Goal: Information Seeking & Learning: Learn about a topic

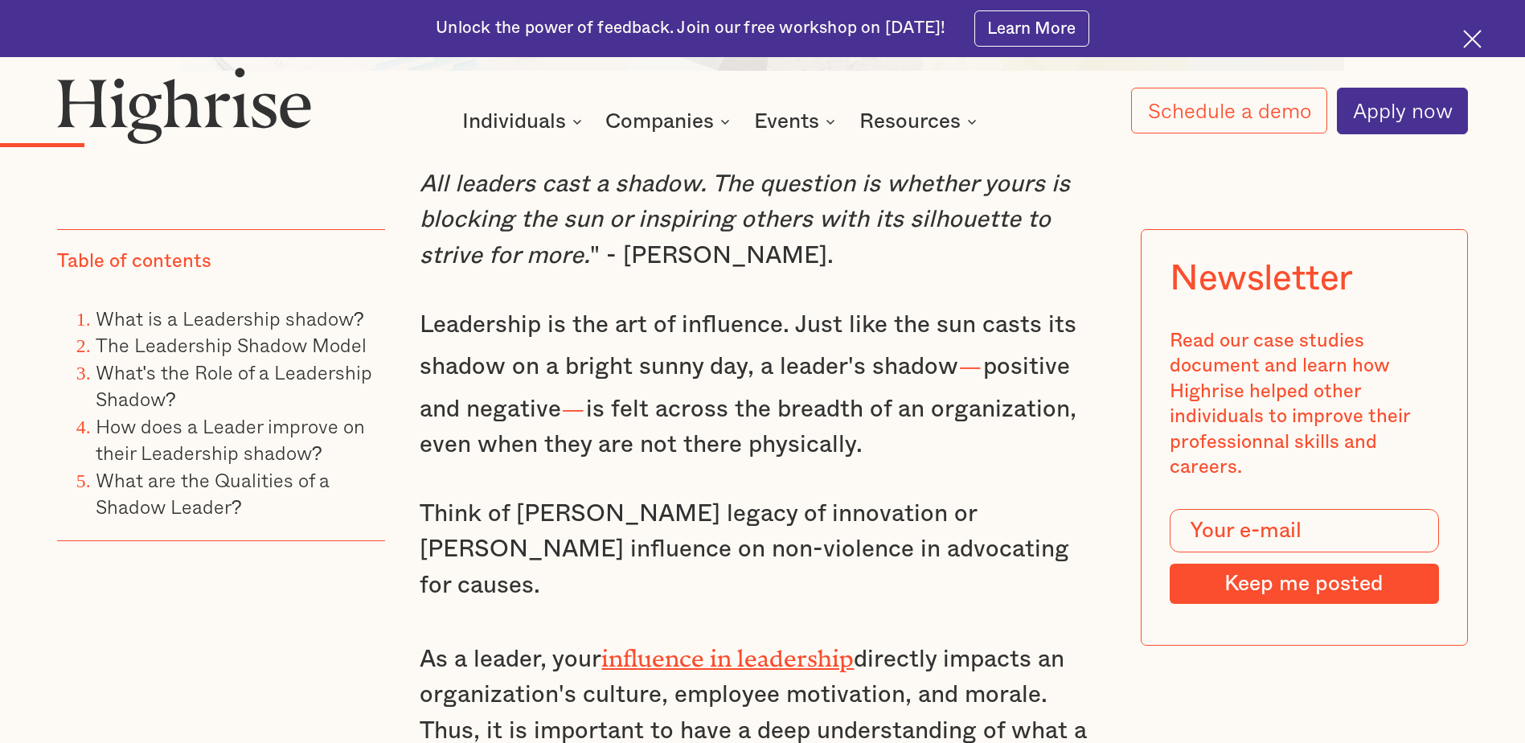
scroll to position [1367, 0]
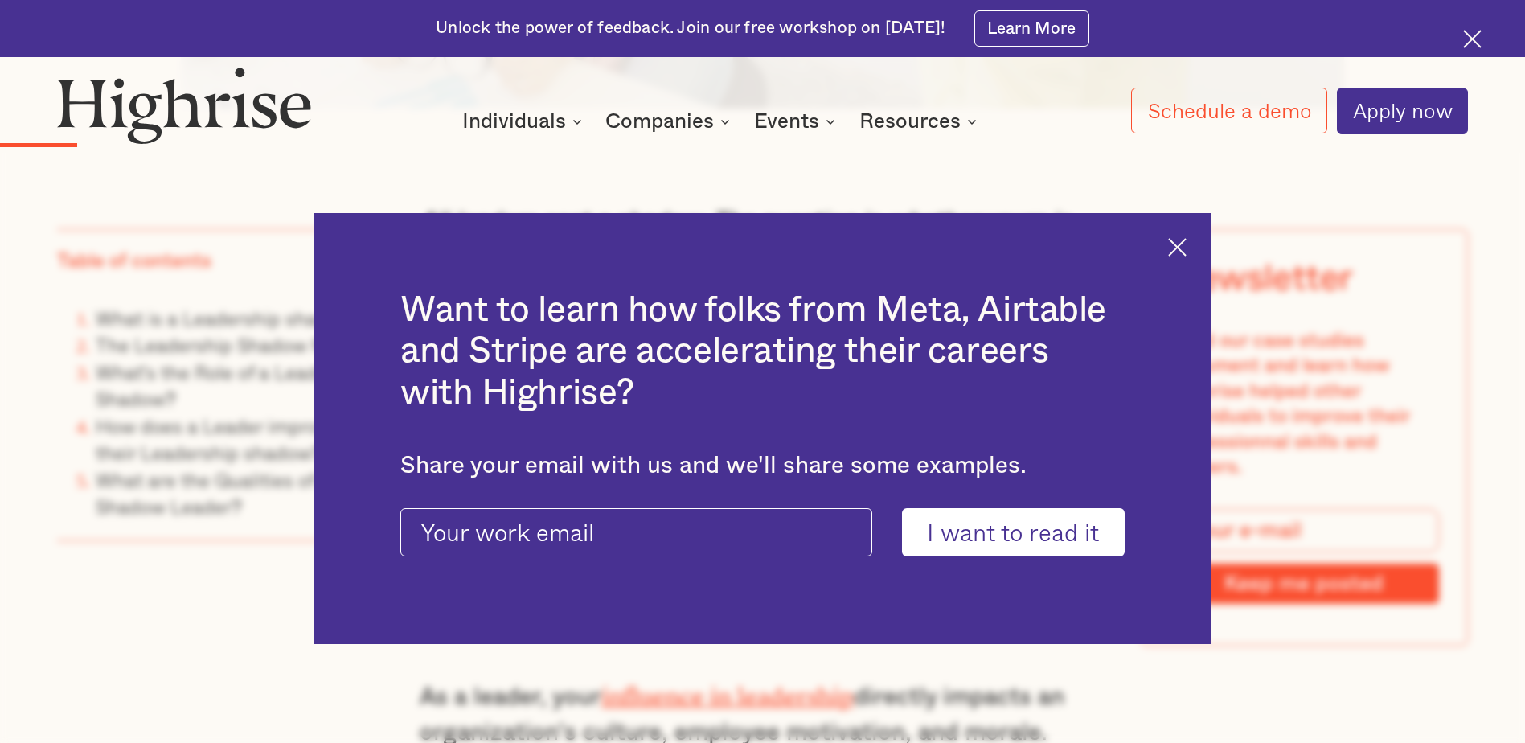
click at [1185, 239] on img at bounding box center [1177, 247] width 18 height 18
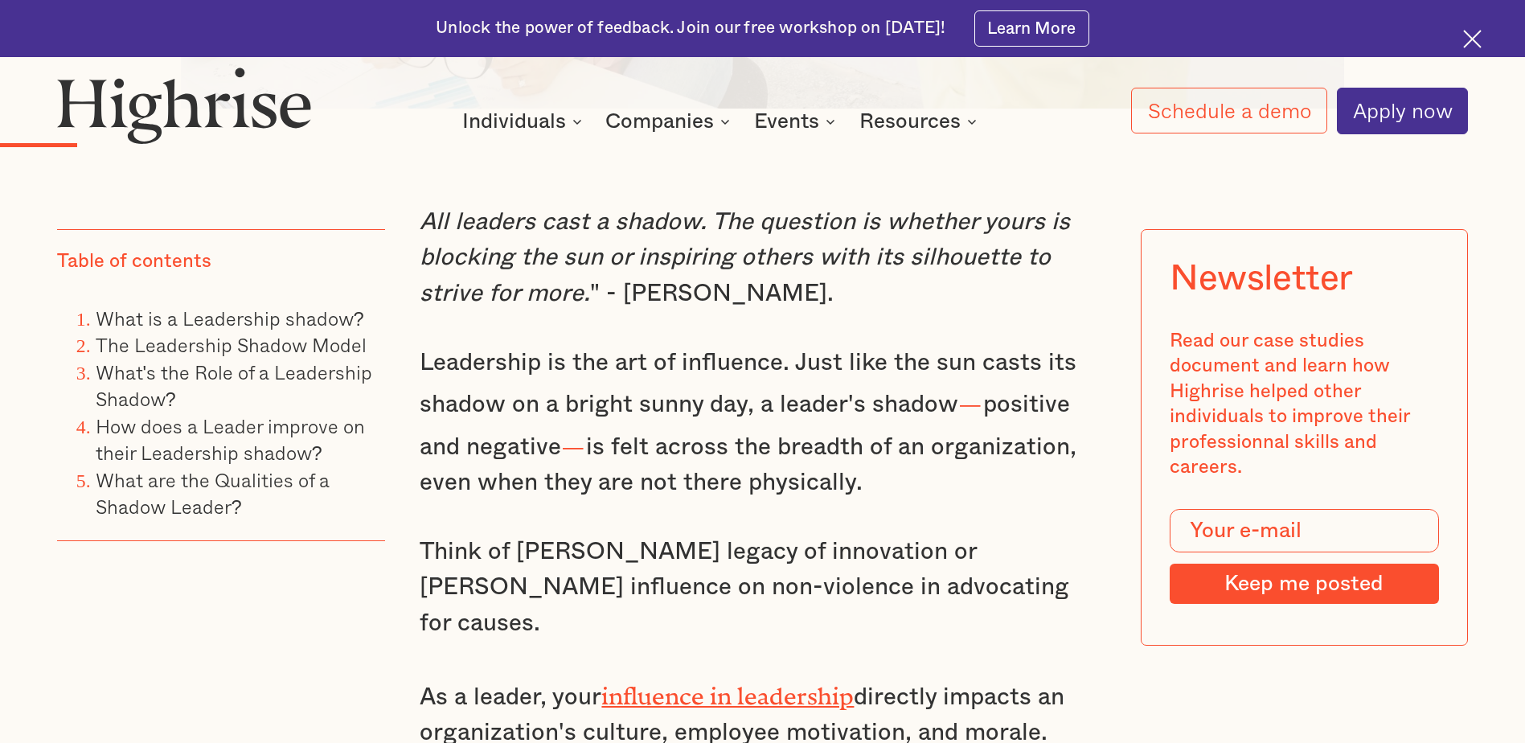
click at [833, 305] on p "All leaders cast a shadow. The question is whether yours is blocking the sun or…" at bounding box center [762, 257] width 685 height 107
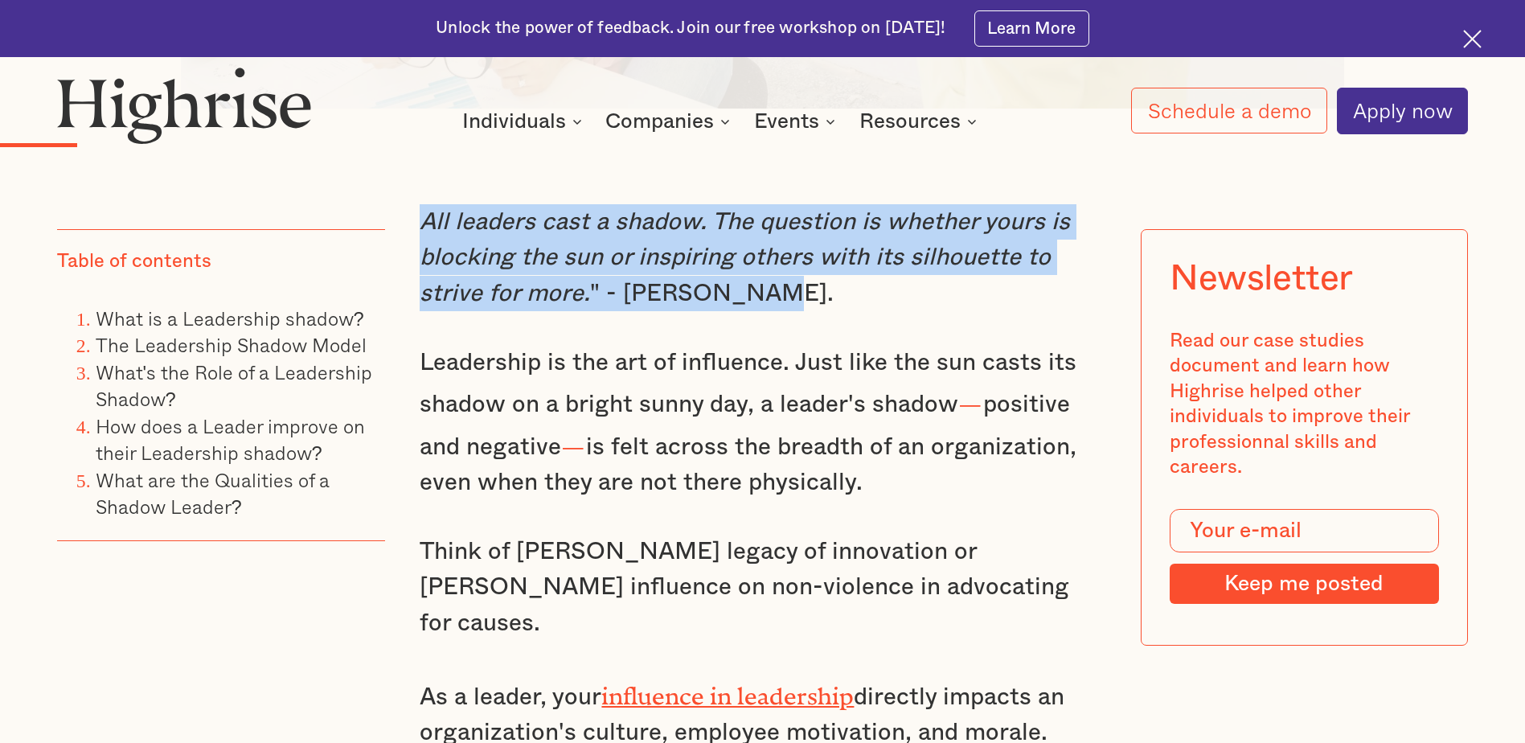
drag, startPoint x: 786, startPoint y: 306, endPoint x: 414, endPoint y: 232, distance: 379.0
drag, startPoint x: 414, startPoint y: 232, endPoint x: 525, endPoint y: 236, distance: 111.1
copy p "All leaders cast a shadow. The question is whether yours is blocking the sun or…"
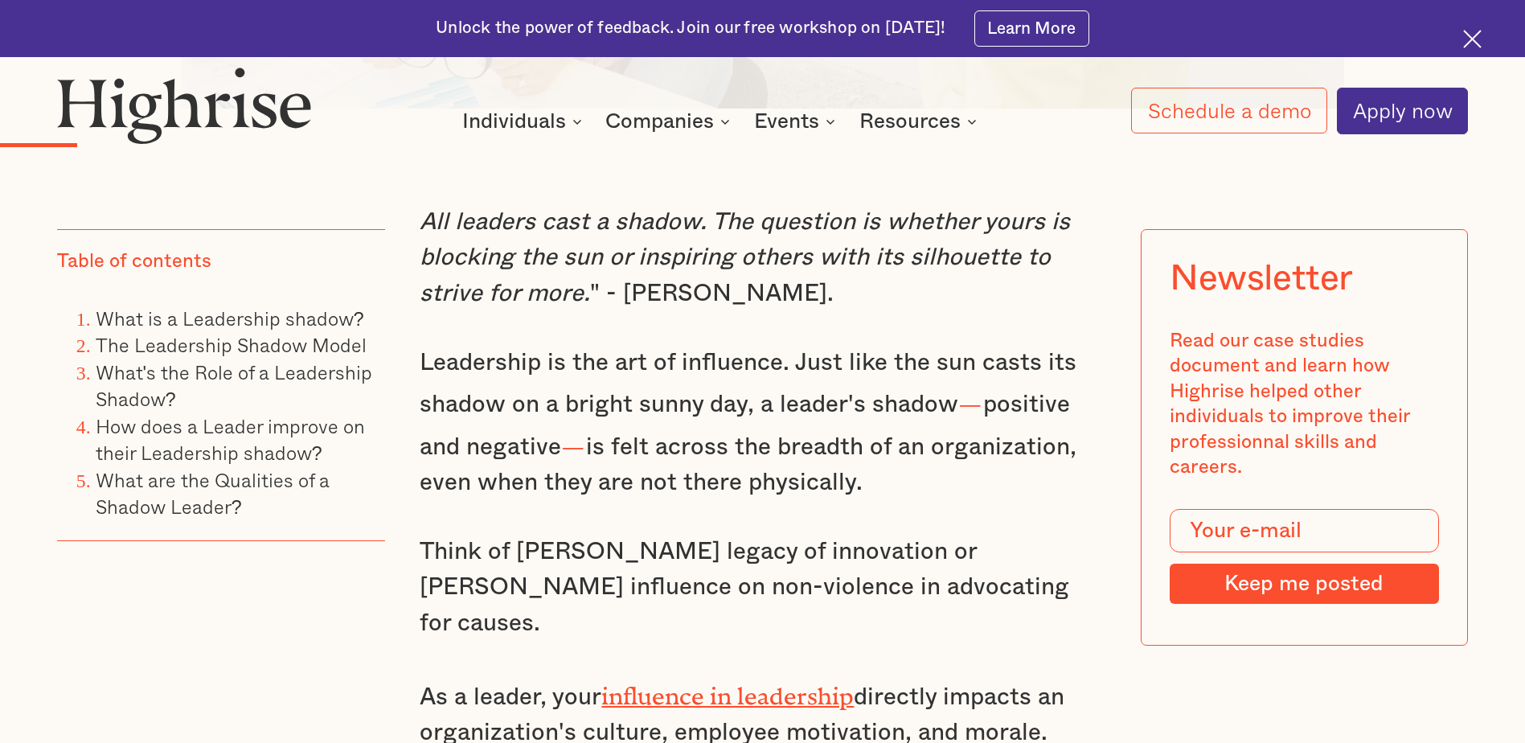
click at [644, 484] on p "Leadership is the art of influence. Just like the sun casts its shadow on a bri…" at bounding box center [762, 423] width 685 height 156
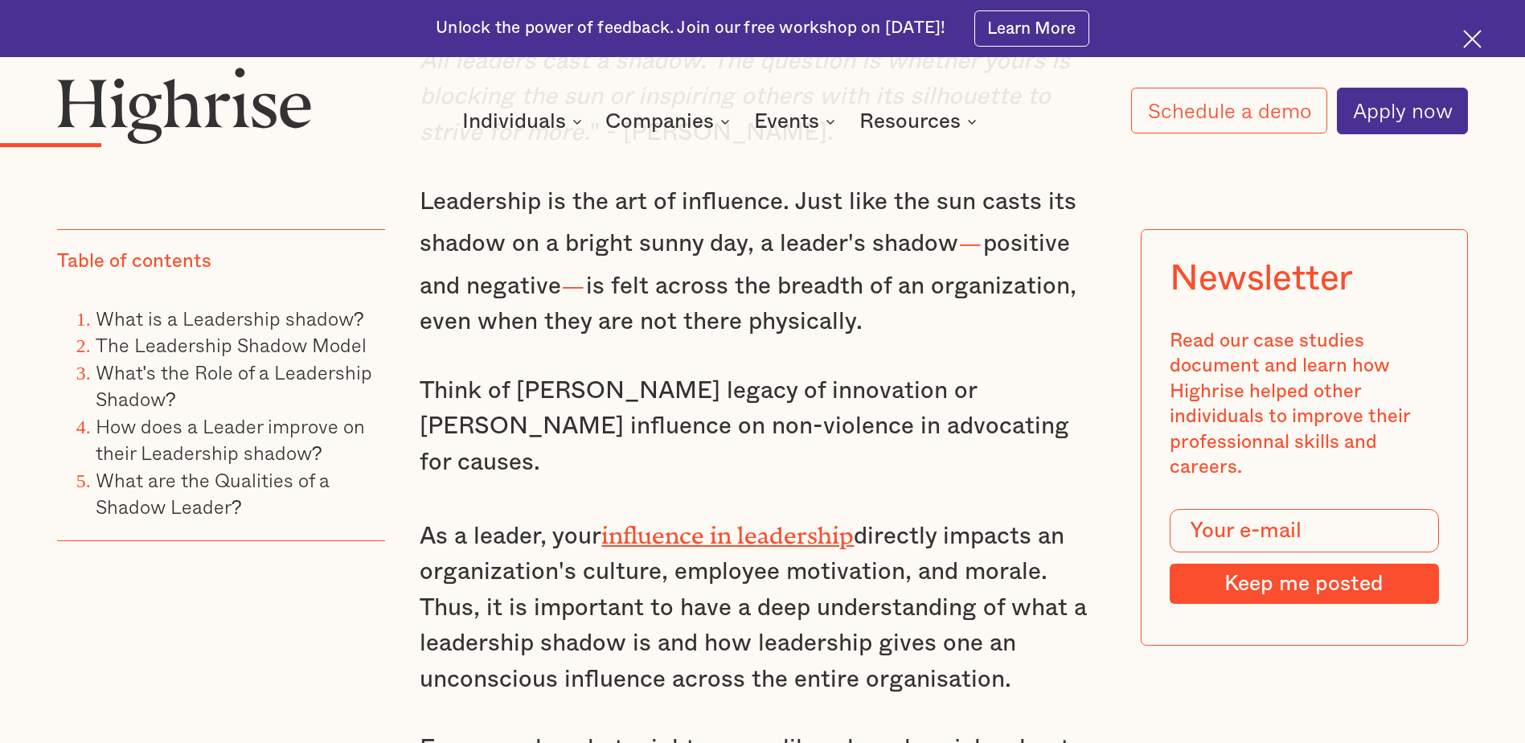
click at [888, 303] on p "Leadership is the art of influence. Just like the sun casts its shadow on a bri…" at bounding box center [762, 262] width 685 height 156
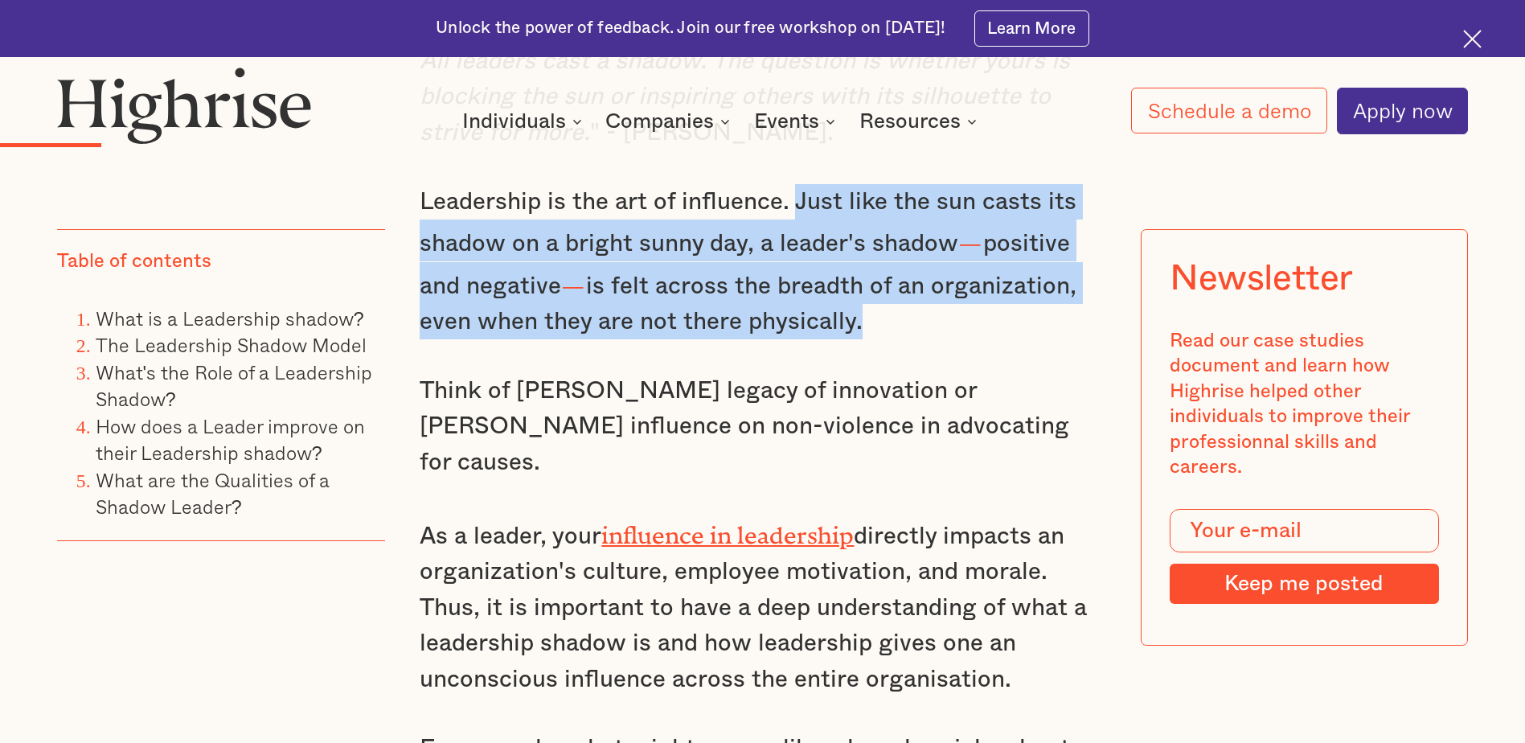
drag, startPoint x: 881, startPoint y: 326, endPoint x: 790, endPoint y: 218, distance: 141.0
click at [790, 218] on p "Leadership is the art of influence. Just like the sun casts its shadow on a bri…" at bounding box center [762, 262] width 685 height 156
drag, startPoint x: 790, startPoint y: 218, endPoint x: 799, endPoint y: 244, distance: 28.2
copy p "Just like the sun casts its shadow on a bright sunny day, a leader's shadow — p…"
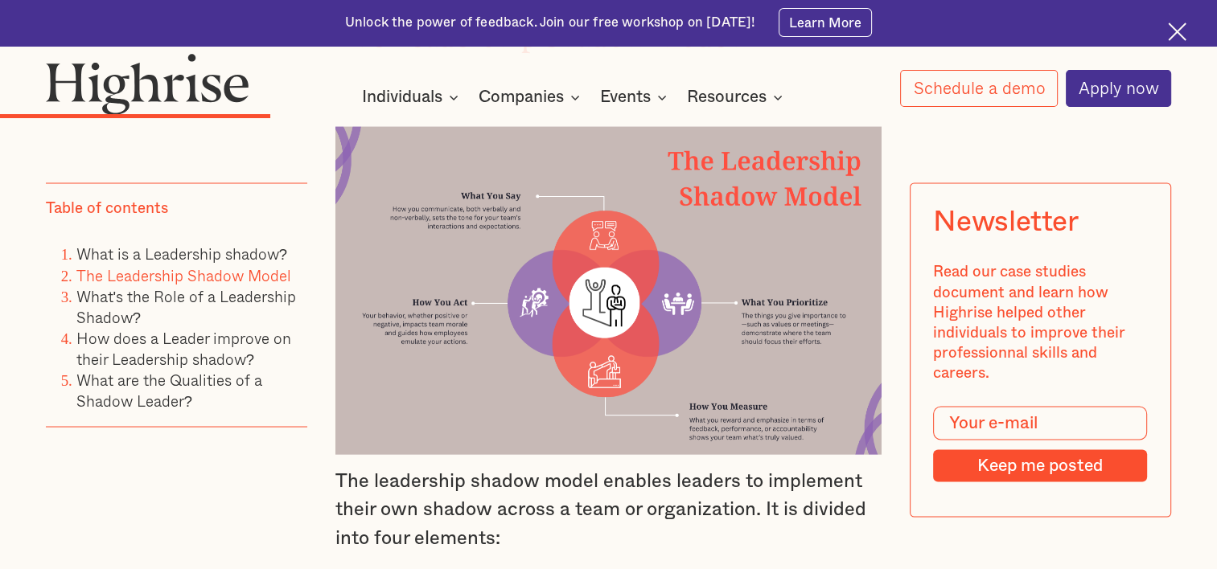
scroll to position [2815, 0]
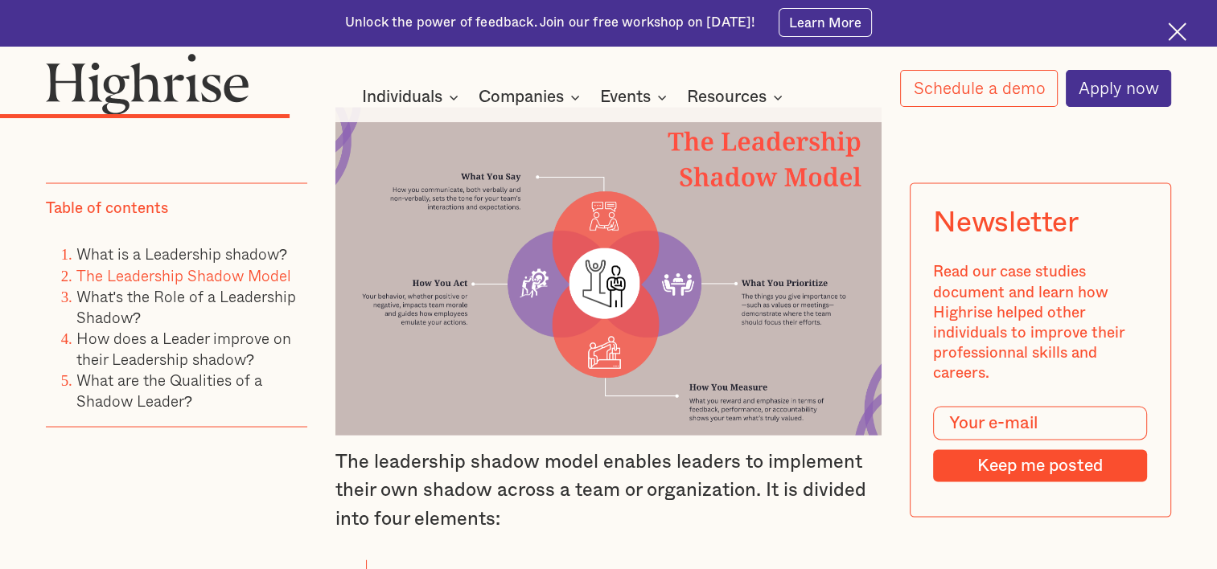
click at [529, 193] on img at bounding box center [608, 271] width 547 height 328
